Goal: Navigation & Orientation: Find specific page/section

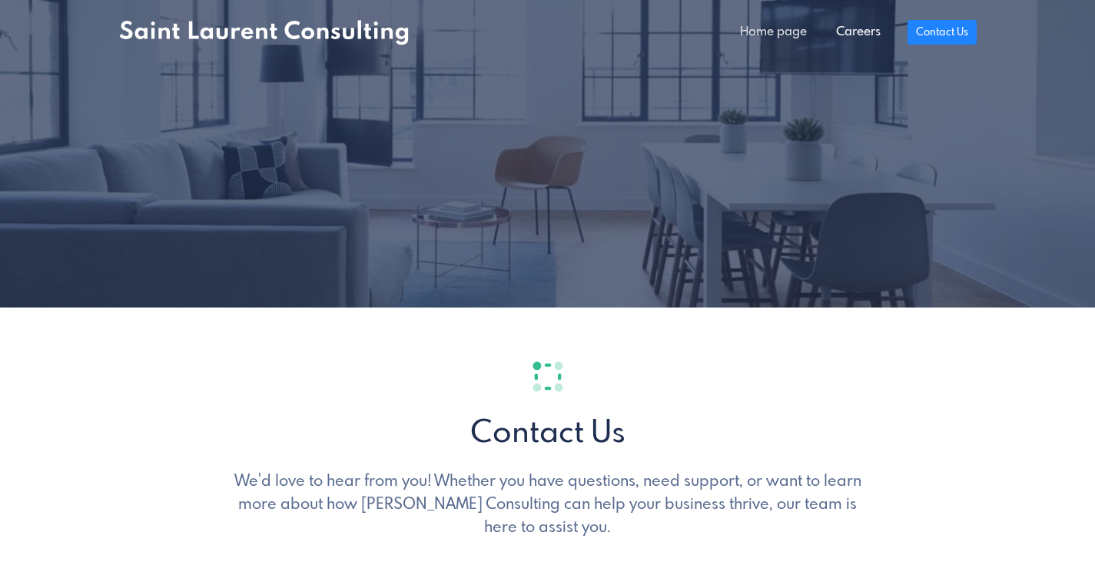
click at [776, 34] on link "Home page" at bounding box center [774, 32] width 96 height 31
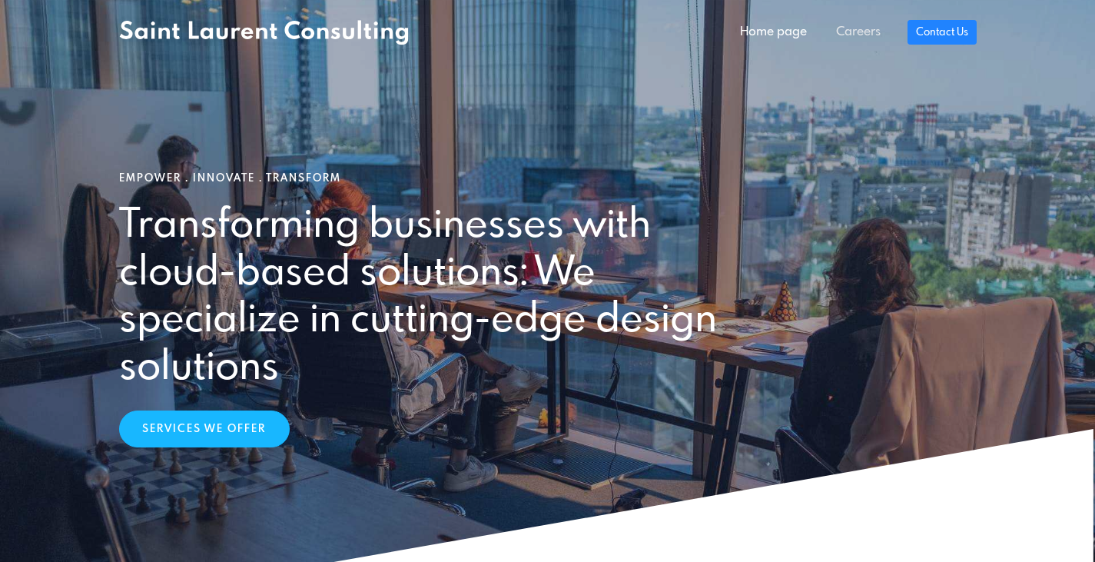
click at [847, 35] on link "Careers" at bounding box center [859, 32] width 74 height 31
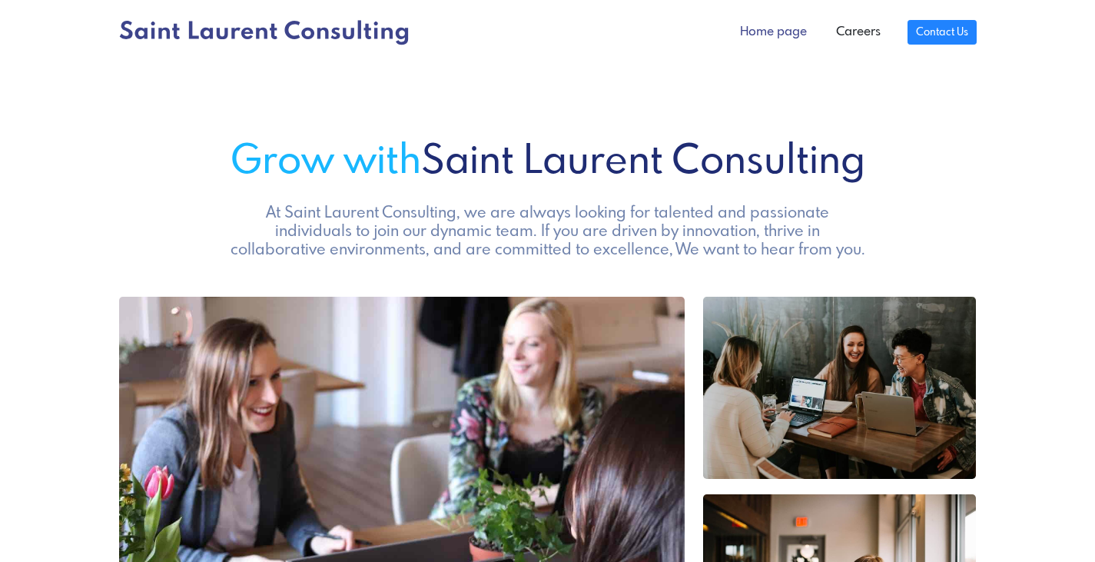
click at [753, 30] on link "Home page" at bounding box center [774, 32] width 96 height 31
